Goal: Task Accomplishment & Management: Manage account settings

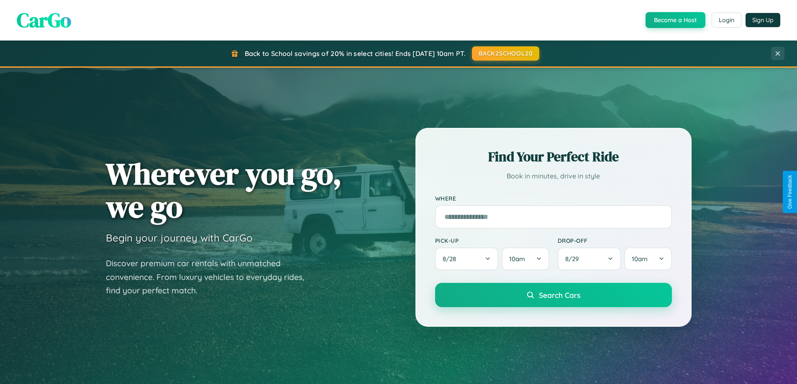
scroll to position [737, 0]
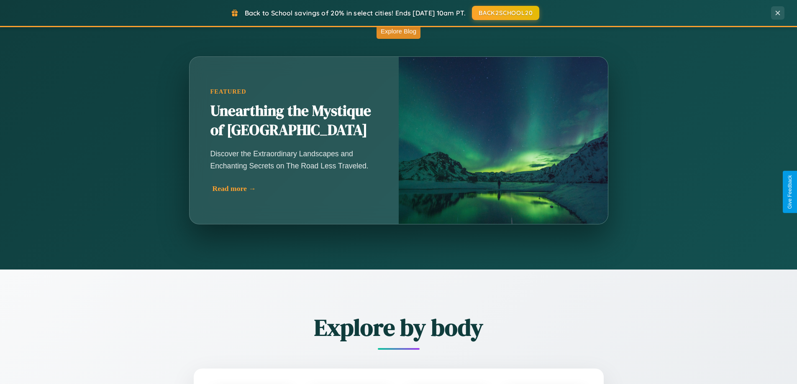
click at [295, 189] on div "Read more →" at bounding box center [296, 188] width 167 height 9
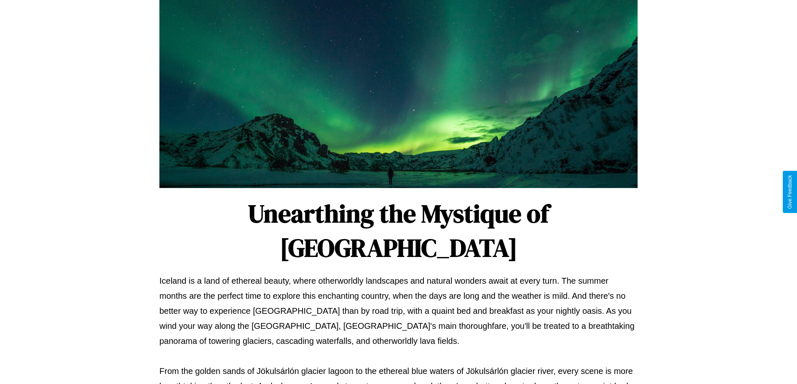
scroll to position [271, 0]
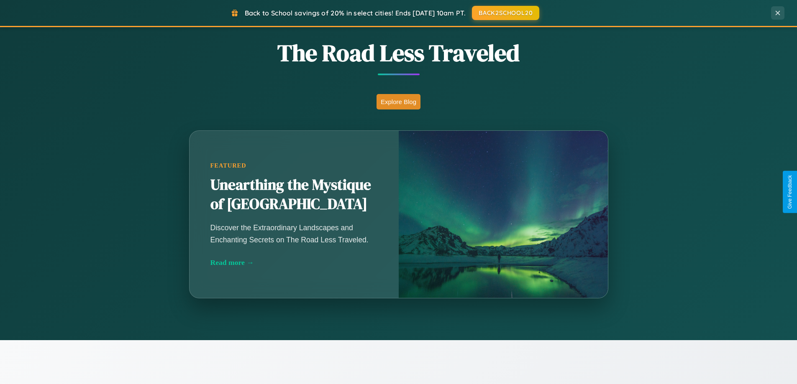
scroll to position [361, 0]
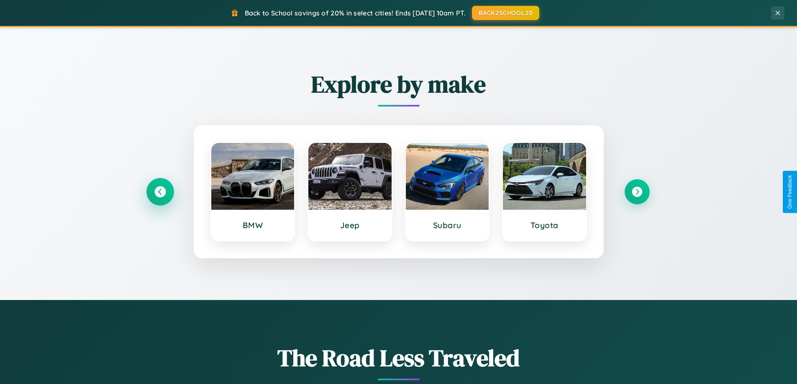
click at [160, 192] on icon at bounding box center [159, 192] width 11 height 11
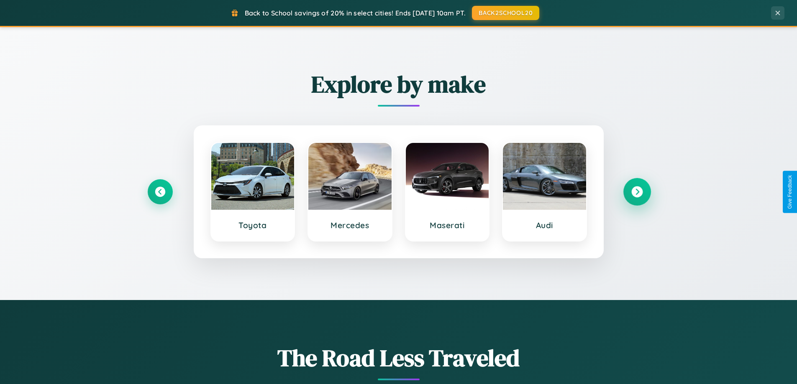
click at [637, 192] on icon at bounding box center [636, 192] width 11 height 11
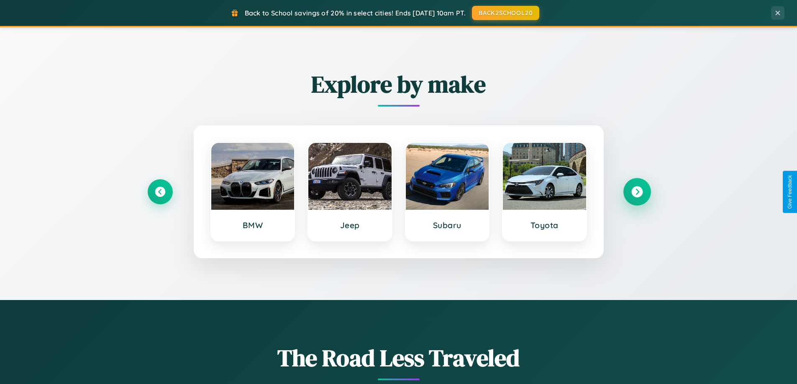
click at [637, 192] on icon at bounding box center [636, 192] width 11 height 11
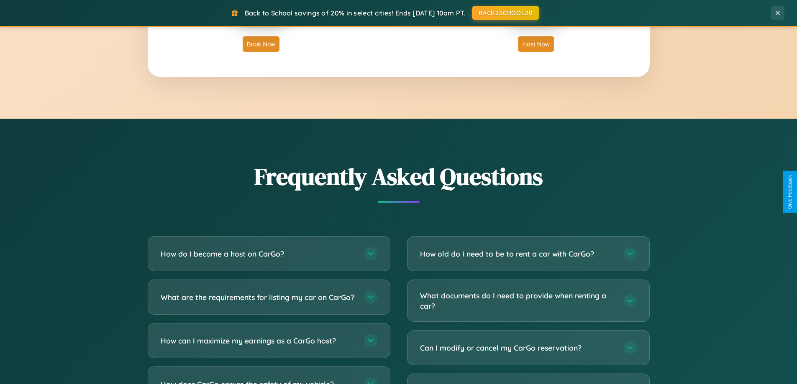
scroll to position [1610, 0]
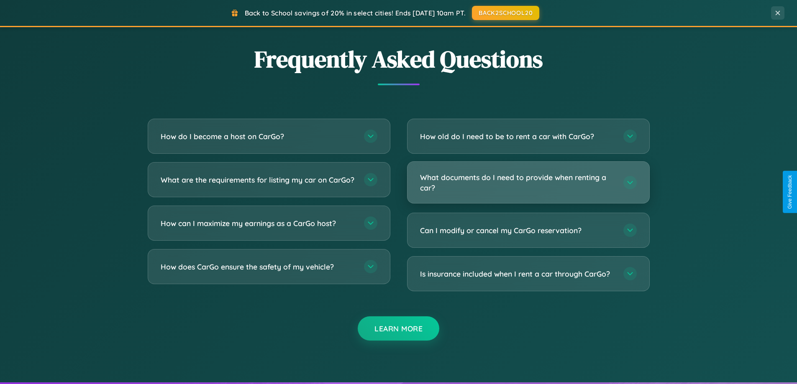
click at [528, 182] on h3 "What documents do I need to provide when renting a car?" at bounding box center [517, 182] width 195 height 20
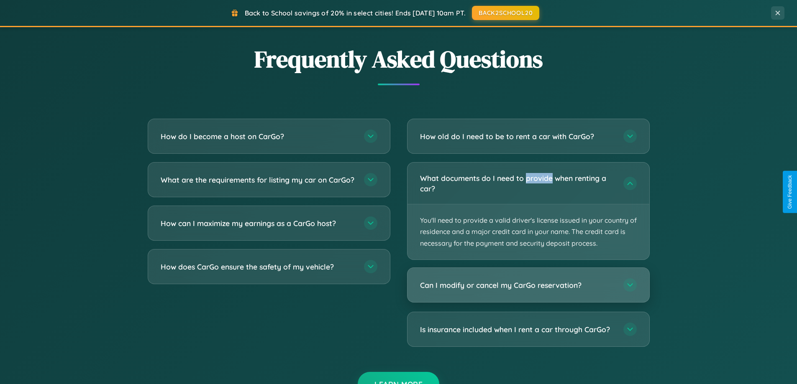
click at [528, 286] on h3 "Can I modify or cancel my CarGo reservation?" at bounding box center [517, 285] width 195 height 10
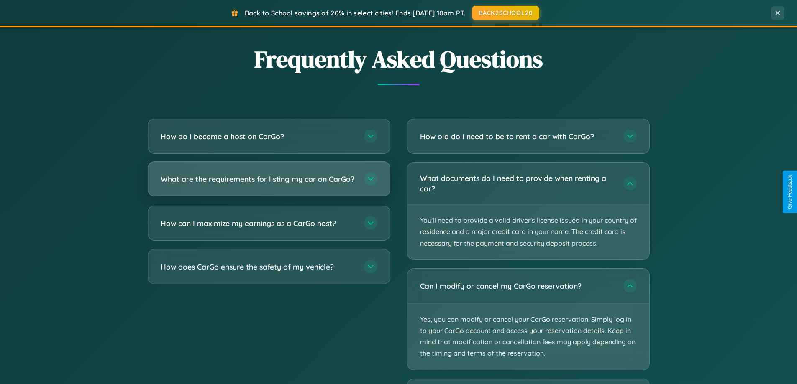
click at [269, 183] on h3 "What are the requirements for listing my car on CarGo?" at bounding box center [258, 179] width 195 height 10
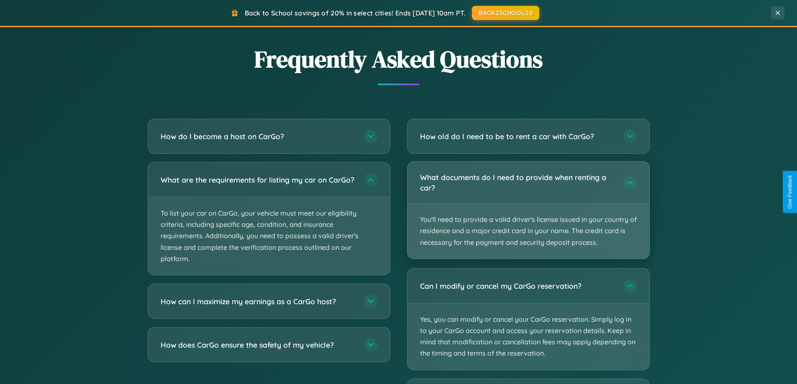
click at [528, 211] on p "You'll need to provide a valid driver's license issued in your country of resid…" at bounding box center [528, 231] width 242 height 55
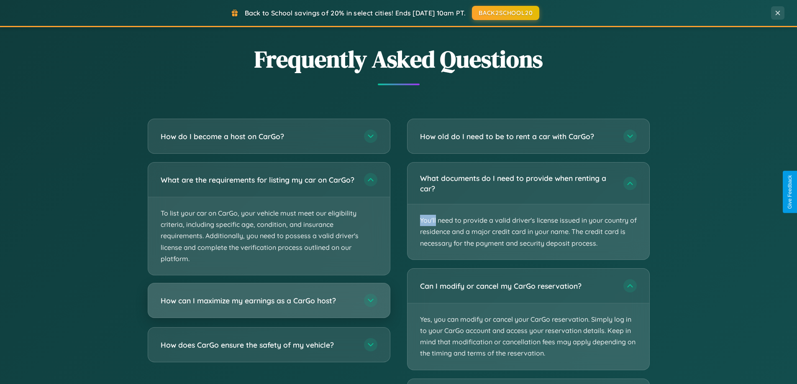
click at [269, 306] on h3 "How can I maximize my earnings as a CarGo host?" at bounding box center [258, 301] width 195 height 10
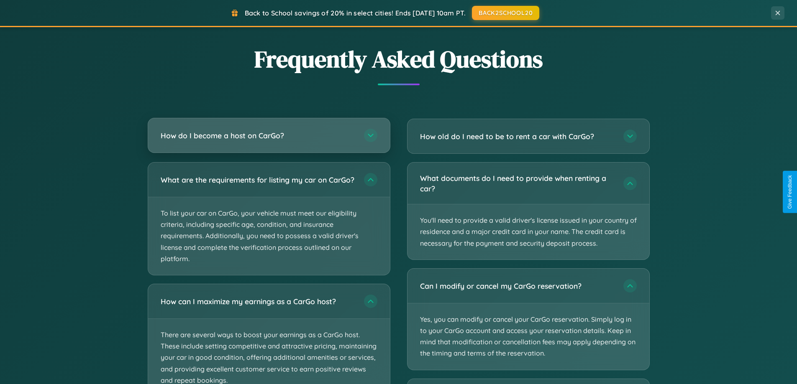
click at [269, 136] on h3 "How do I become a host on CarGo?" at bounding box center [258, 136] width 195 height 10
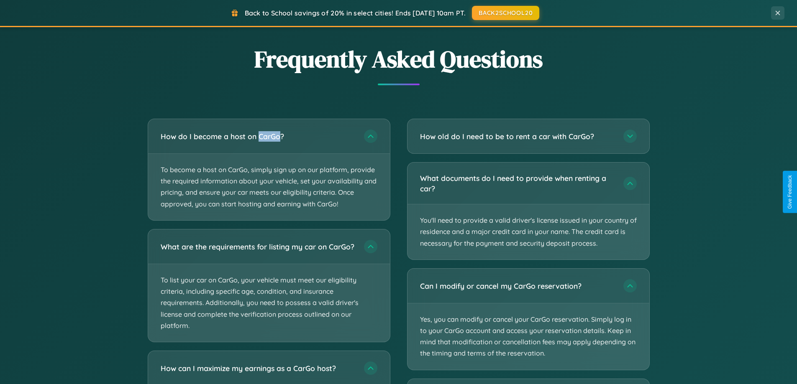
scroll to position [0, 0]
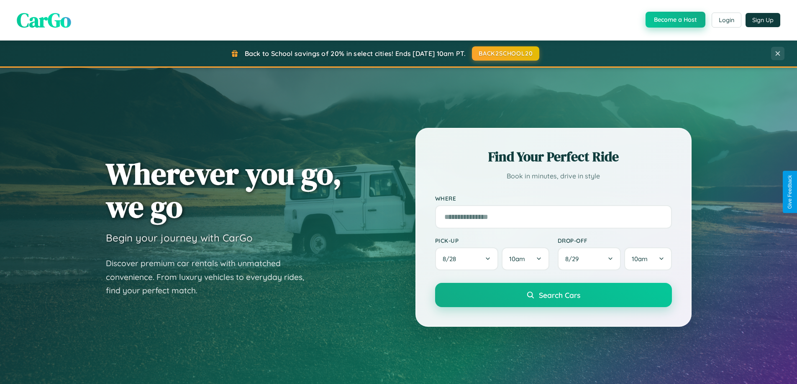
click at [674, 20] on button "Become a Host" at bounding box center [675, 20] width 60 height 16
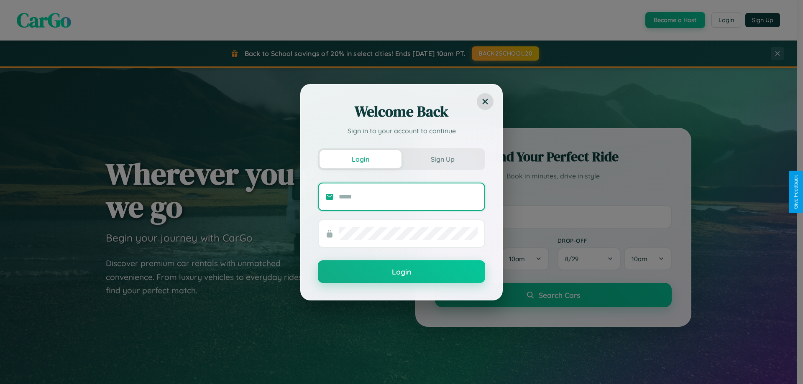
click at [408, 197] on input "text" at bounding box center [408, 196] width 139 height 13
type input "**********"
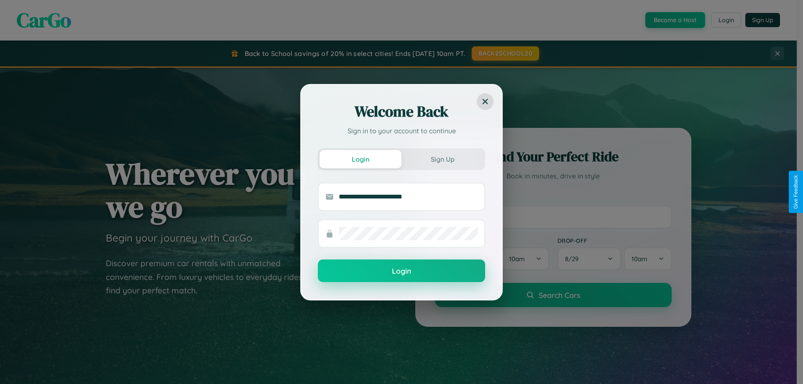
click at [402, 271] on button "Login" at bounding box center [401, 271] width 167 height 23
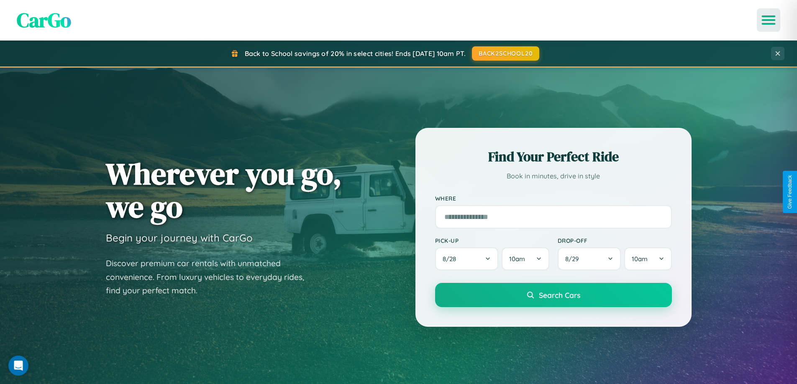
click at [768, 20] on icon "Open menu" at bounding box center [769, 20] width 12 height 8
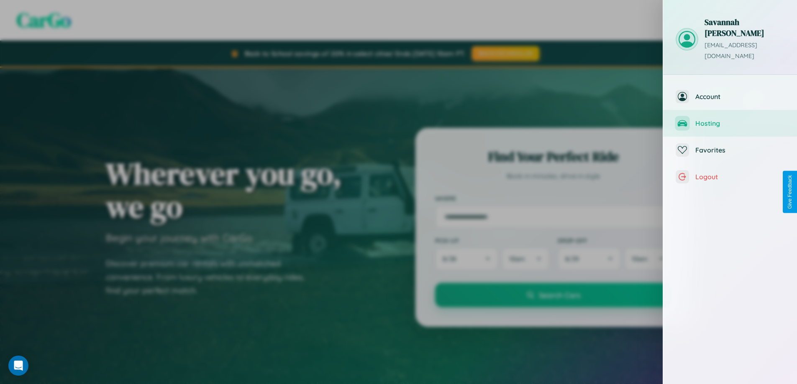
click at [730, 119] on span "Hosting" at bounding box center [739, 123] width 89 height 8
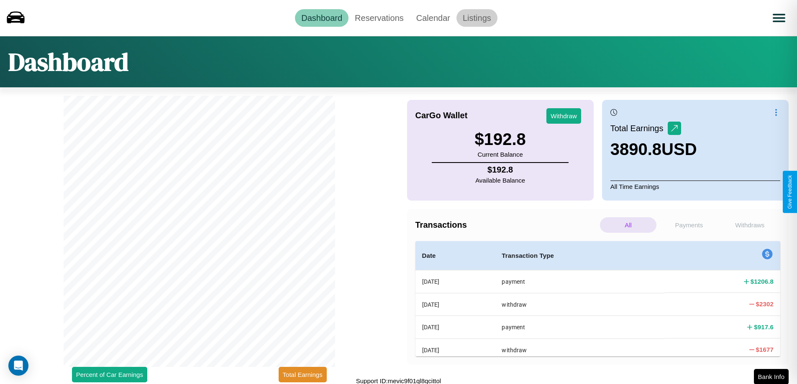
click at [476, 18] on link "Listings" at bounding box center [476, 18] width 41 height 18
